Goal: Share content

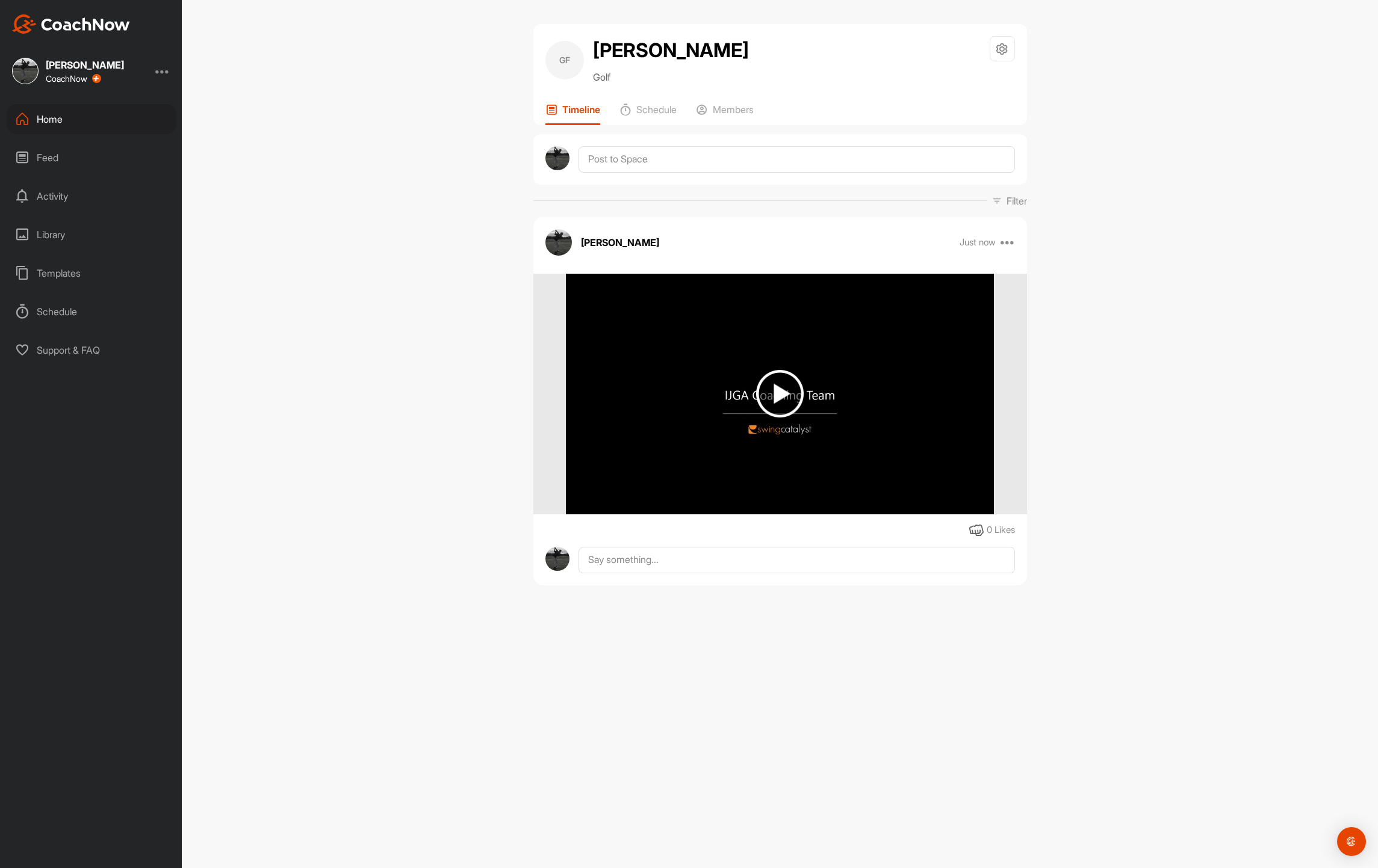
click at [65, 119] on div "Home" at bounding box center [92, 119] width 170 height 30
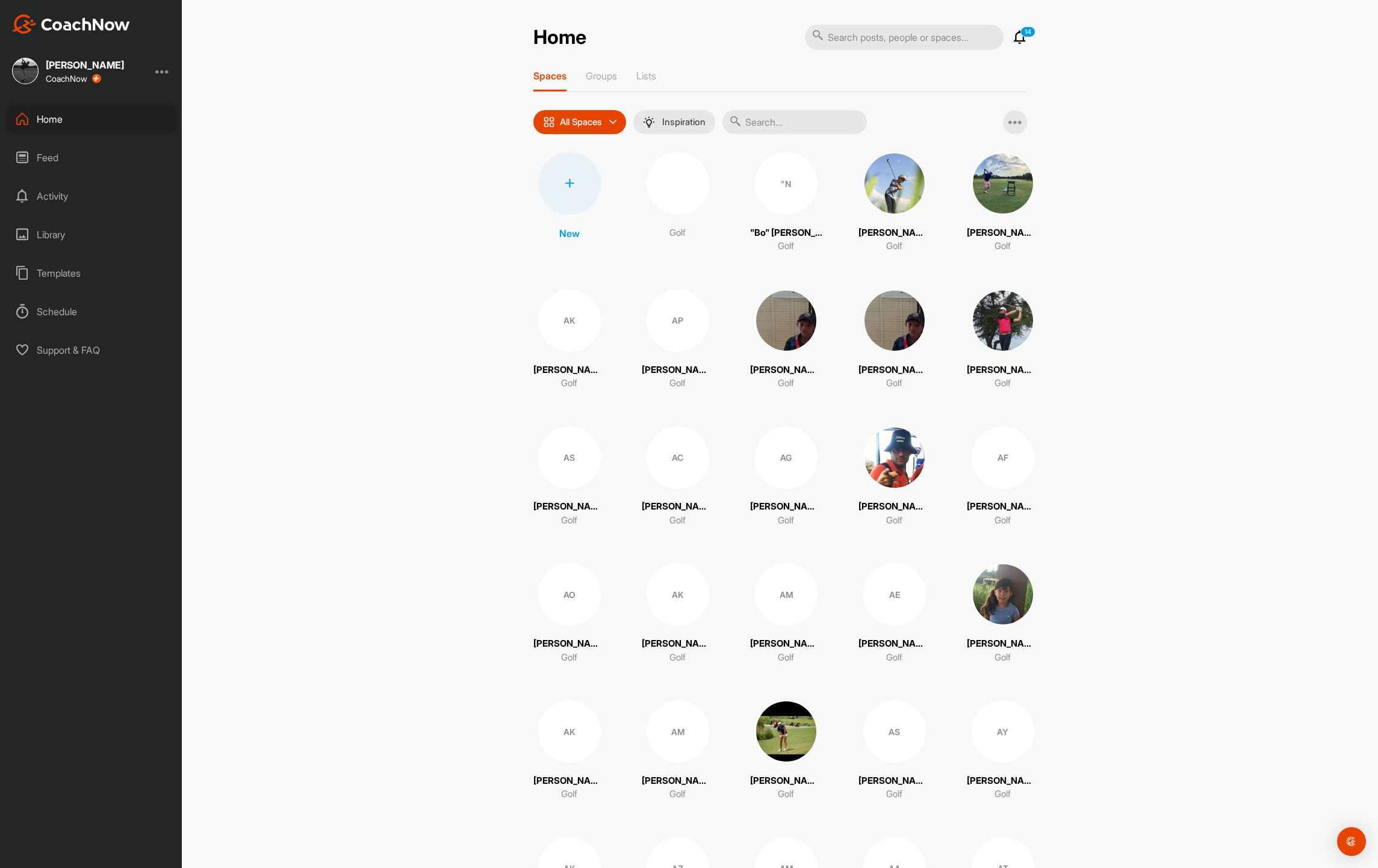
click at [793, 126] on input "text" at bounding box center [794, 122] width 145 height 24
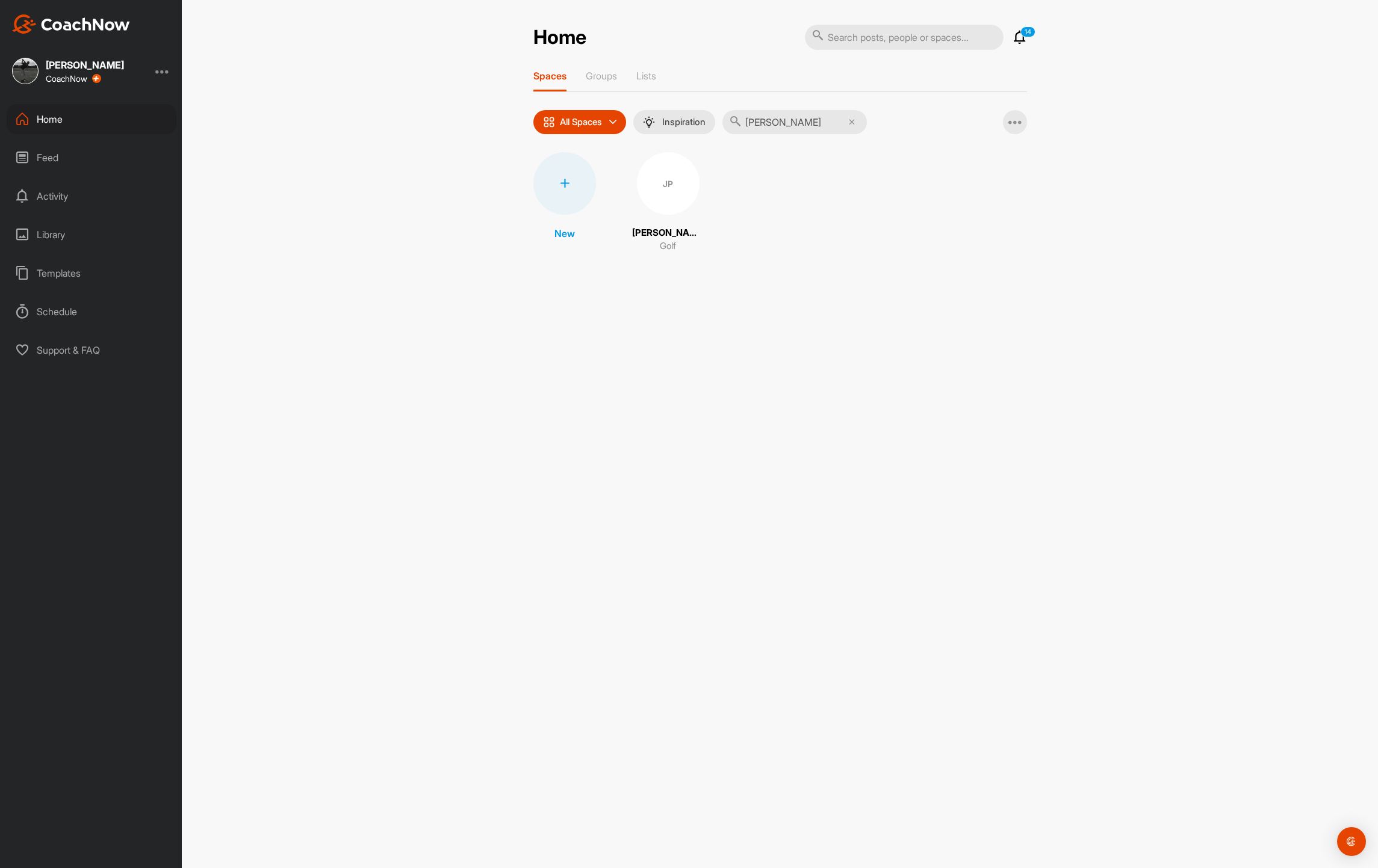
type input "[PERSON_NAME]"
click at [667, 189] on div "JP" at bounding box center [668, 183] width 63 height 62
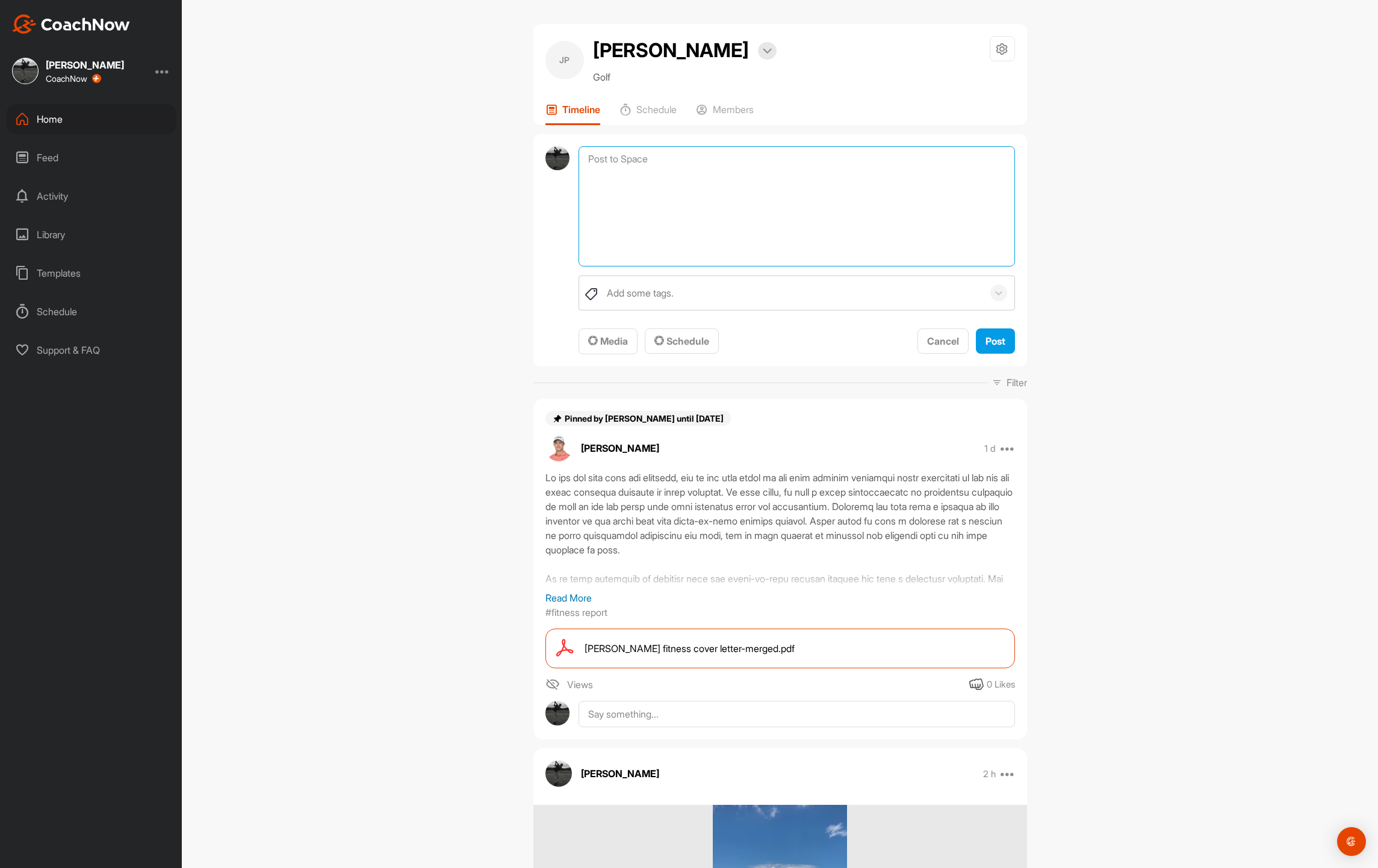
click at [669, 161] on textarea at bounding box center [796, 206] width 436 height 120
click at [619, 334] on button "Media" at bounding box center [607, 342] width 59 height 26
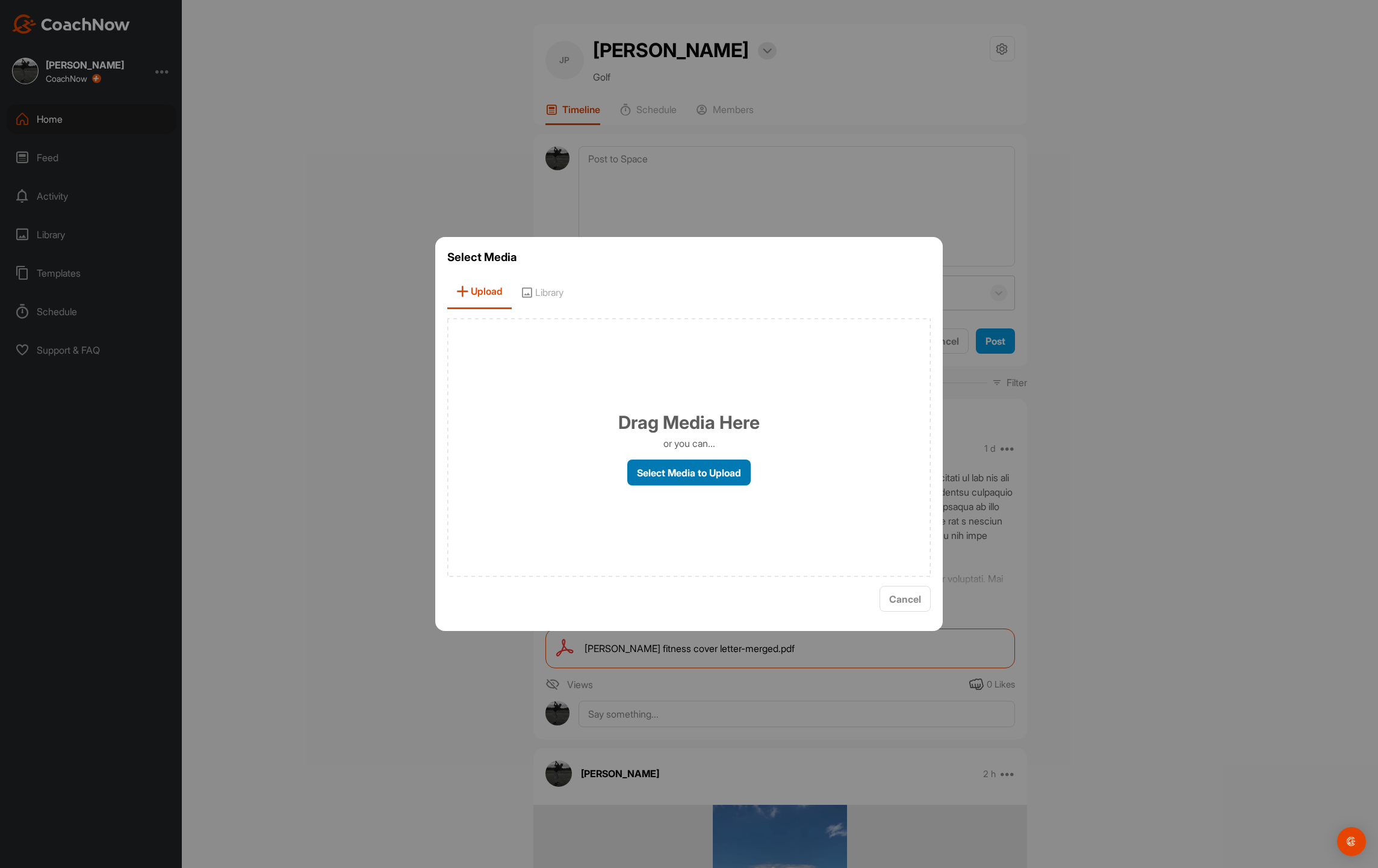
click at [696, 473] on label "Select Media to Upload" at bounding box center [689, 473] width 124 height 26
click at [0, 0] on input "Select Media to Upload" at bounding box center [0, 0] width 0 height 0
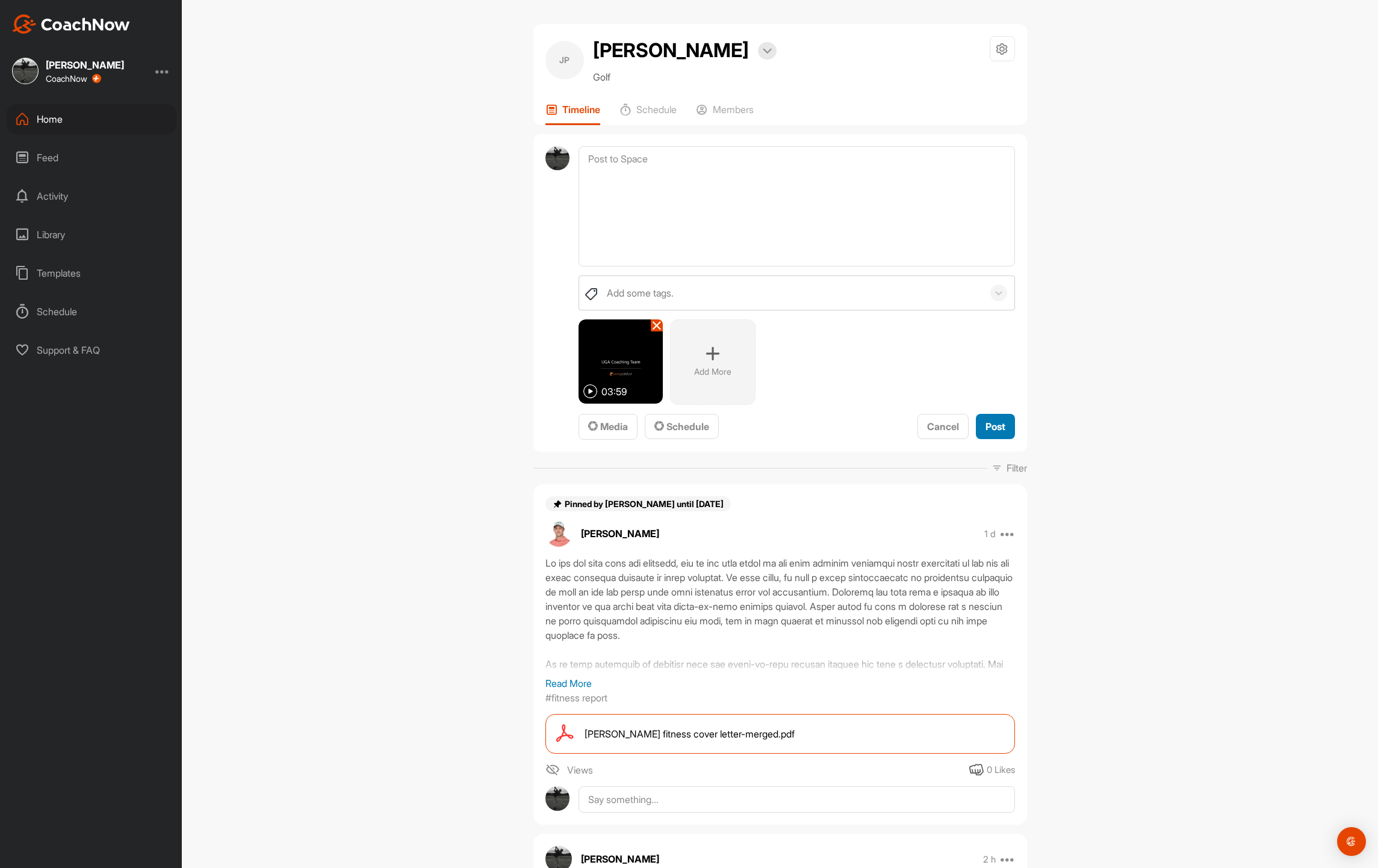
click at [995, 424] on span "Post" at bounding box center [995, 427] width 20 height 12
